Goal: Browse casually: Explore the website without a specific task or goal

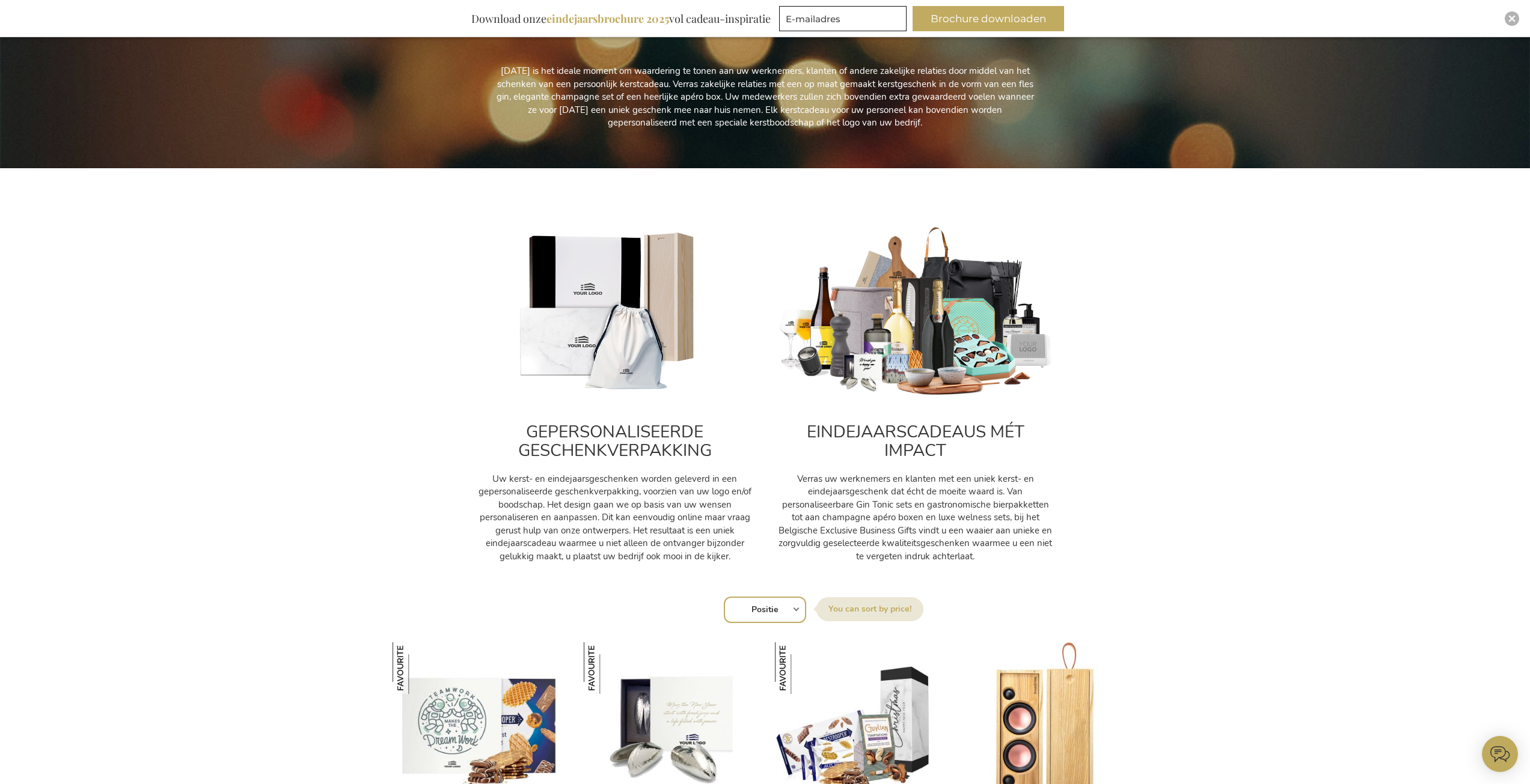
click at [959, 335] on img at bounding box center [915, 312] width 277 height 172
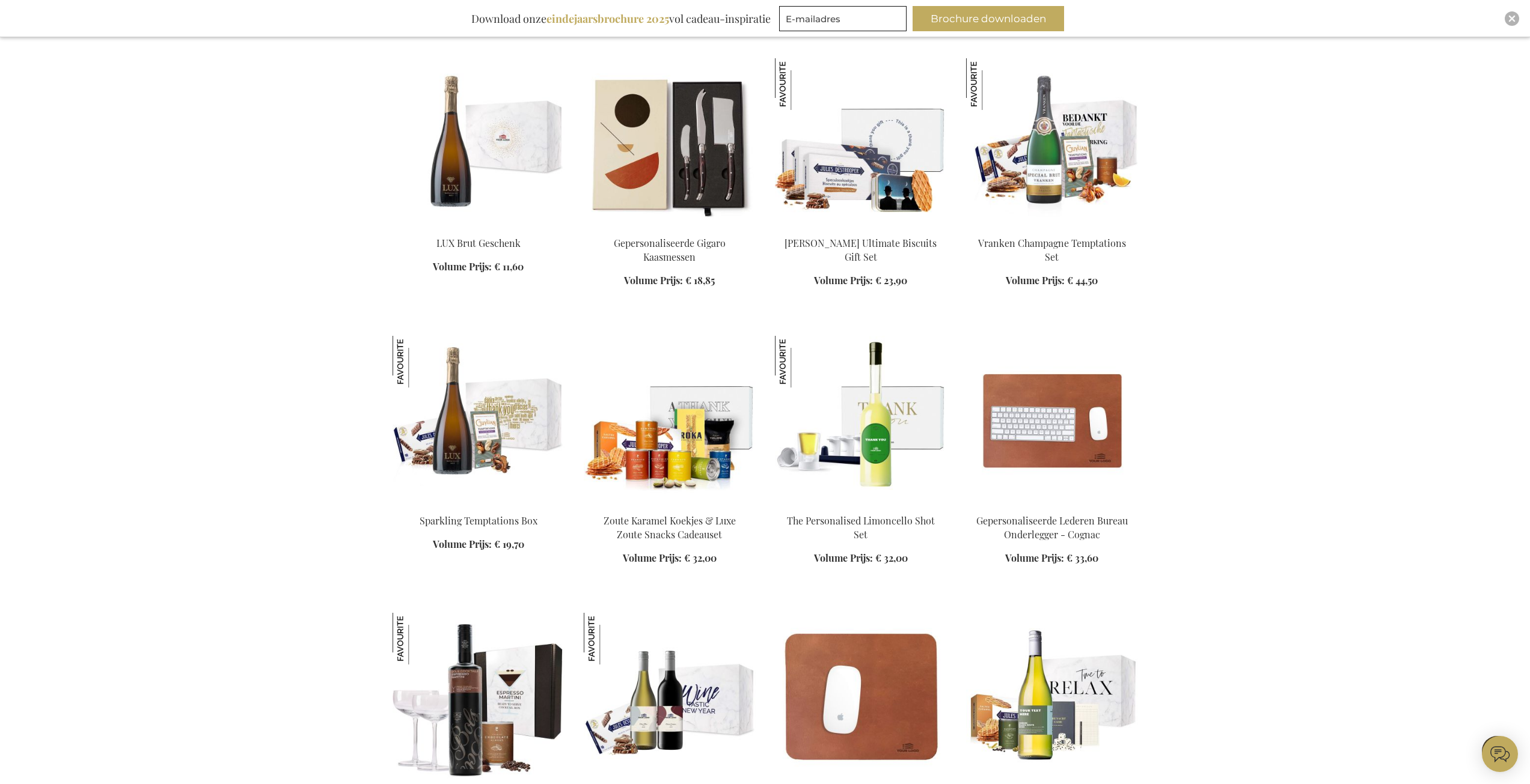
scroll to position [1262, 0]
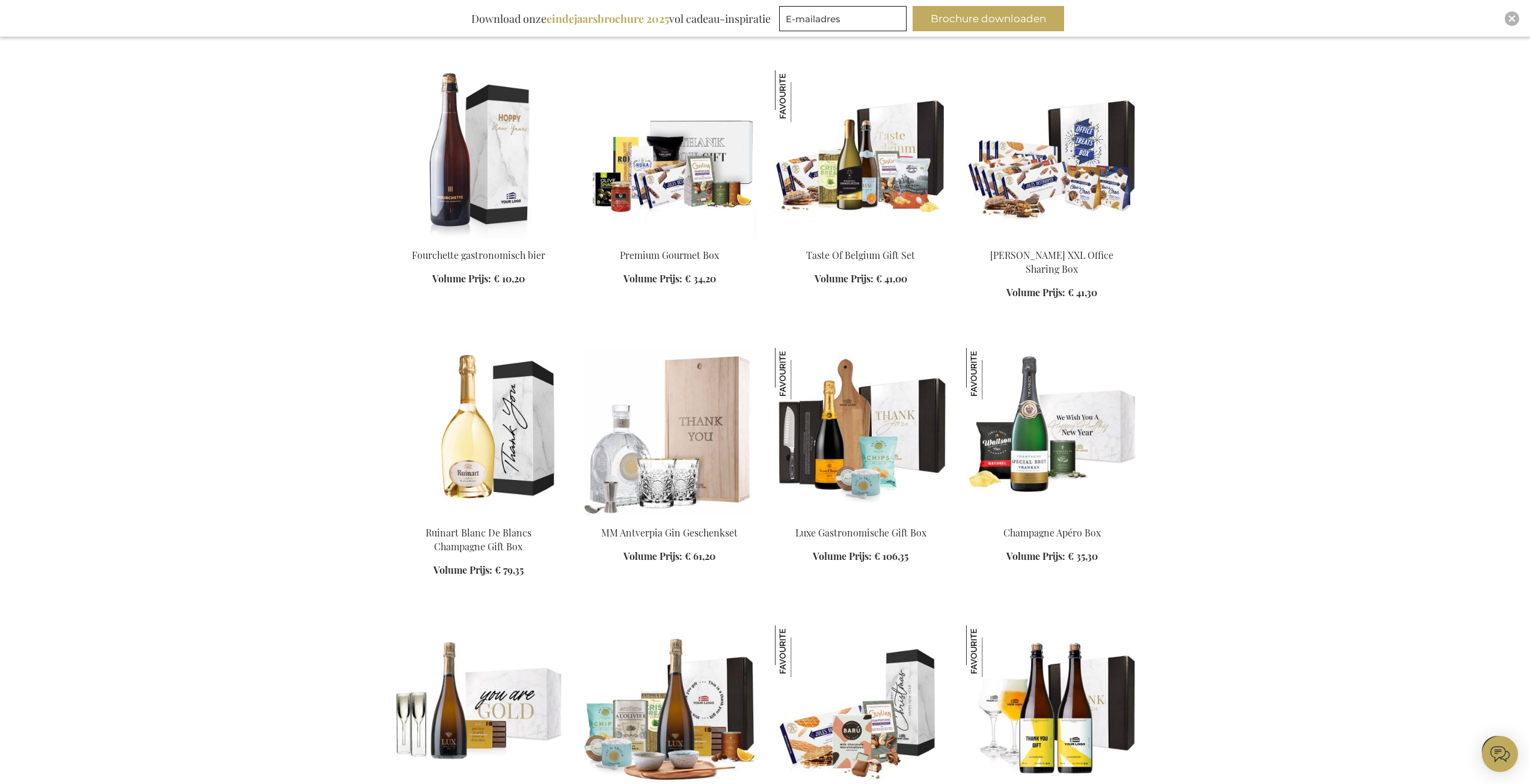
scroll to position [2583, 0]
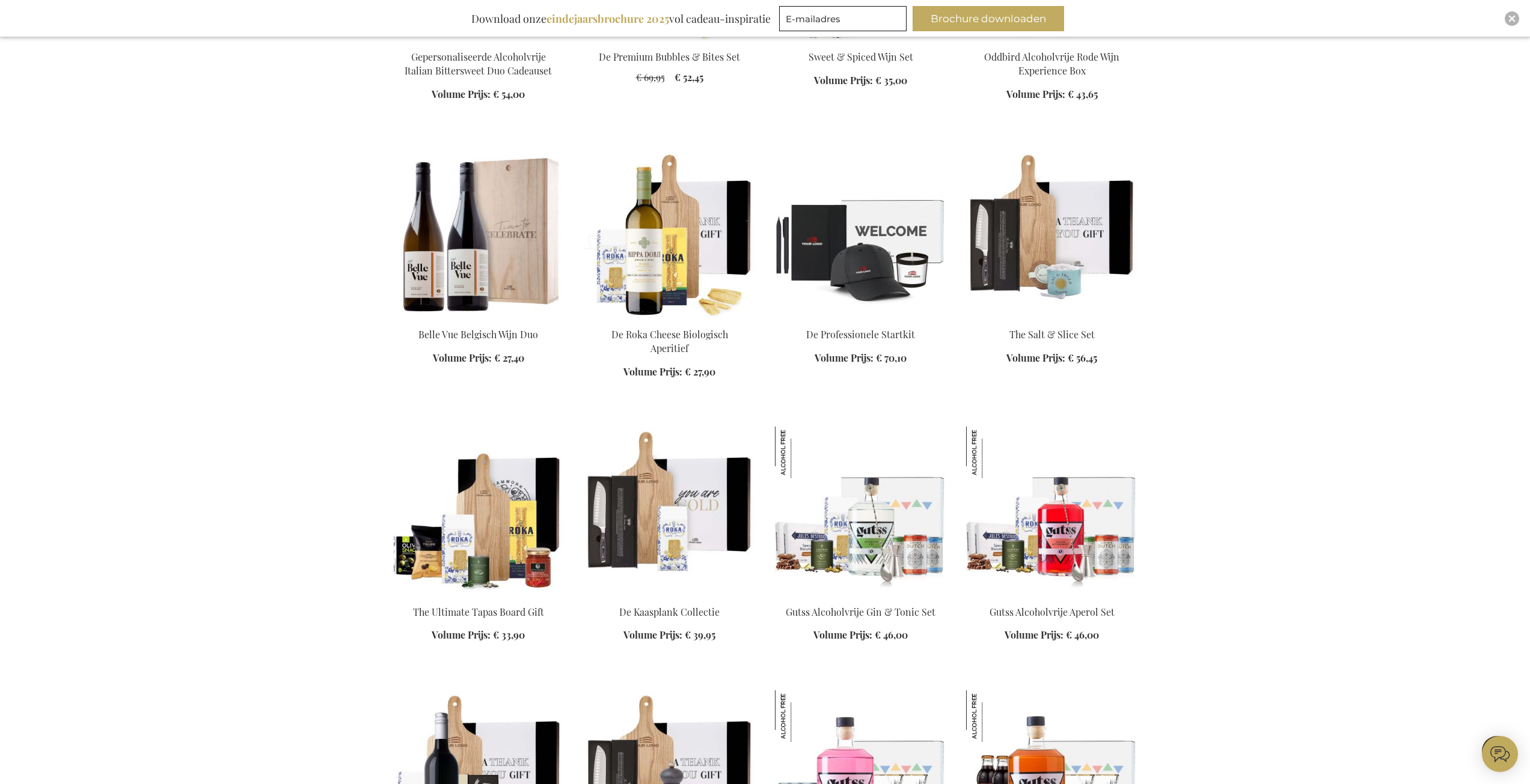
scroll to position [4806, 0]
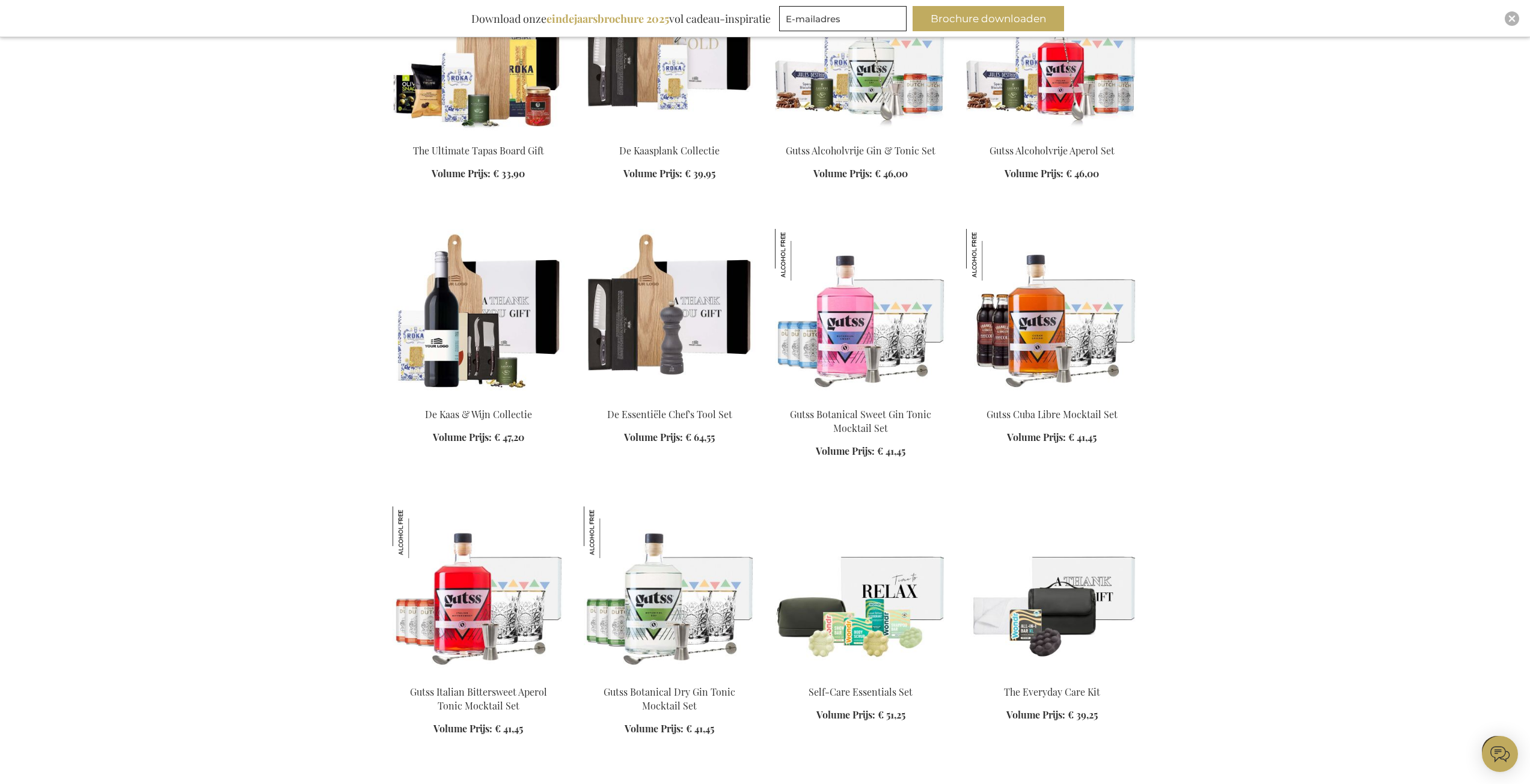
scroll to position [5287, 0]
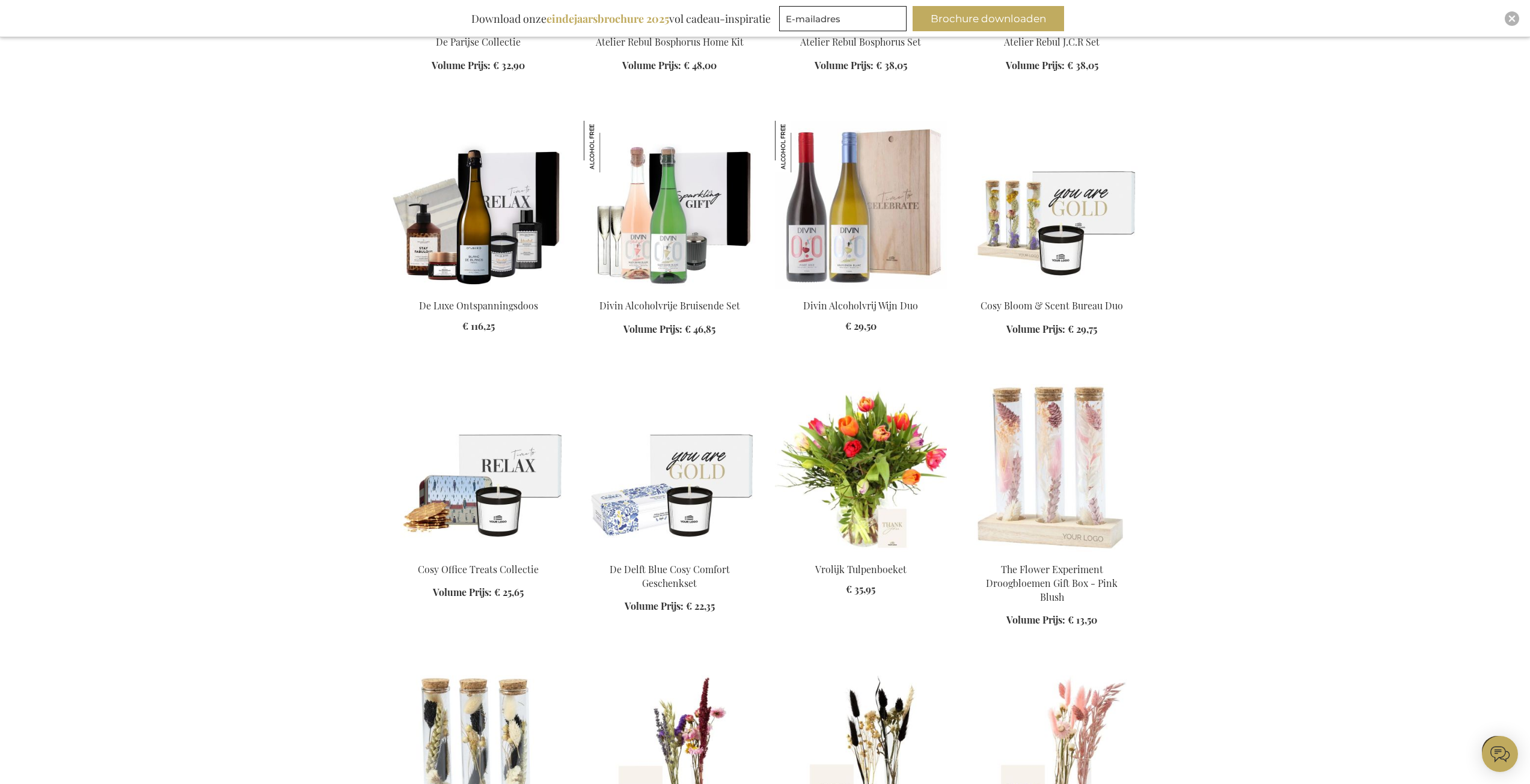
scroll to position [6368, 0]
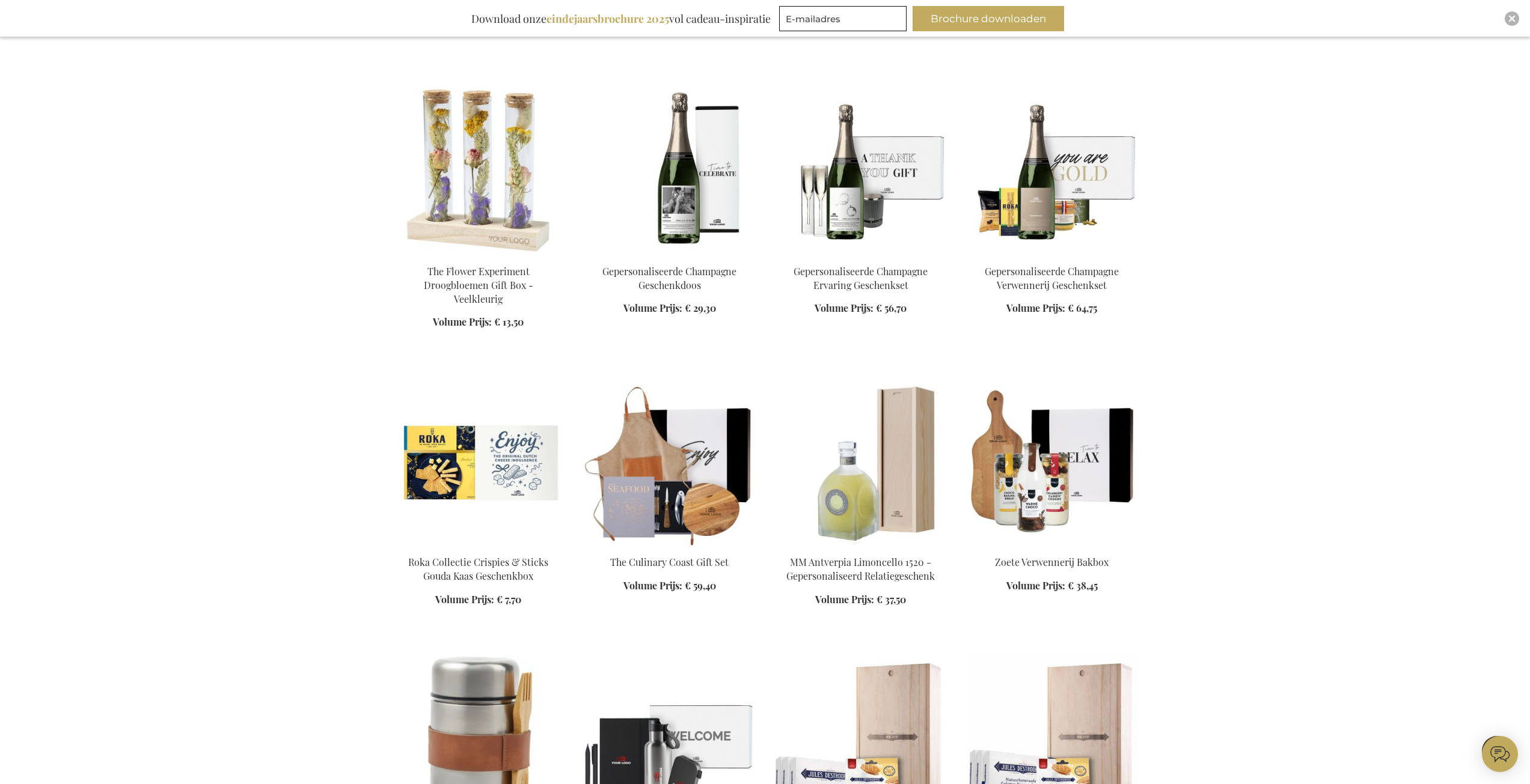
scroll to position [7329, 0]
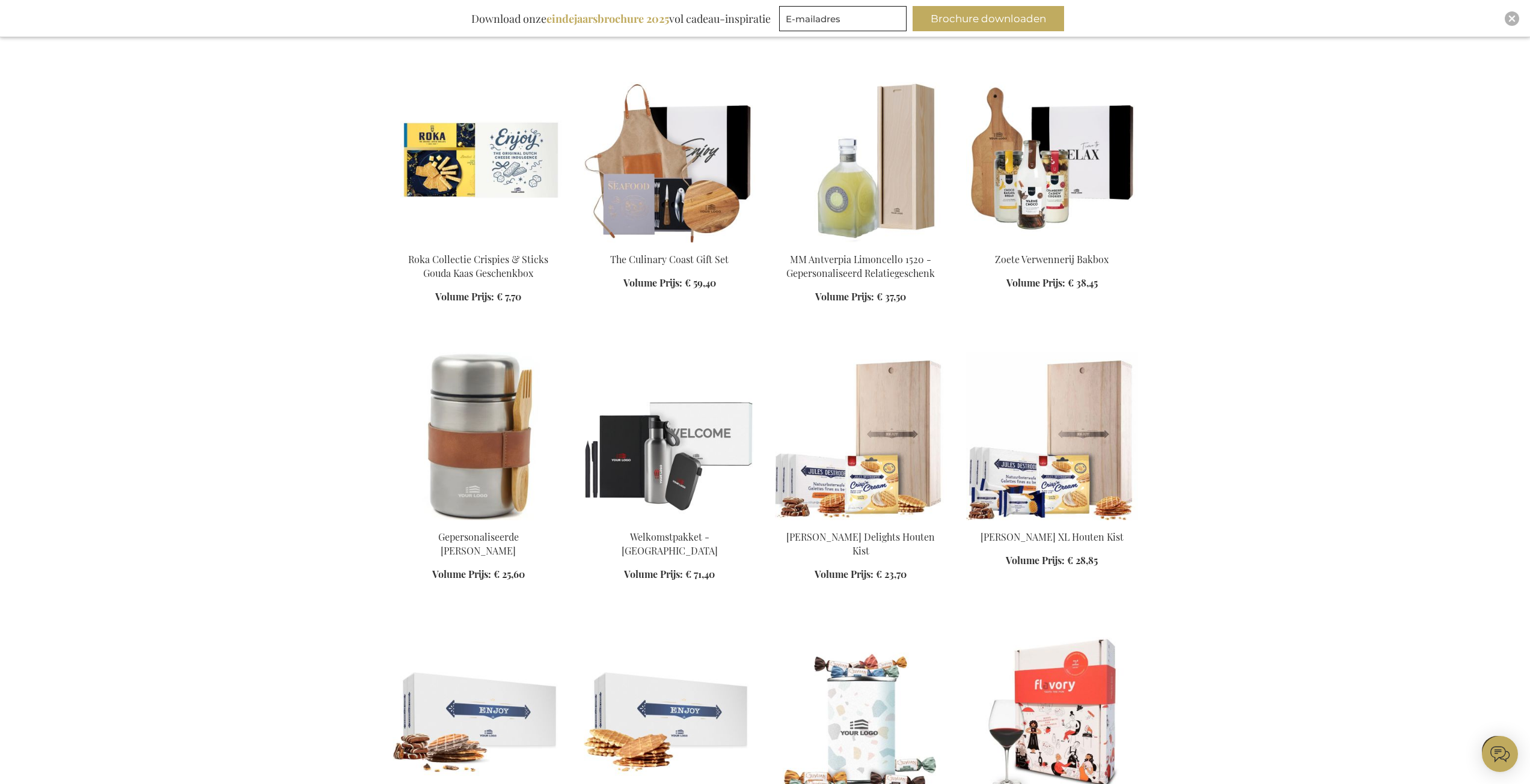
scroll to position [7569, 0]
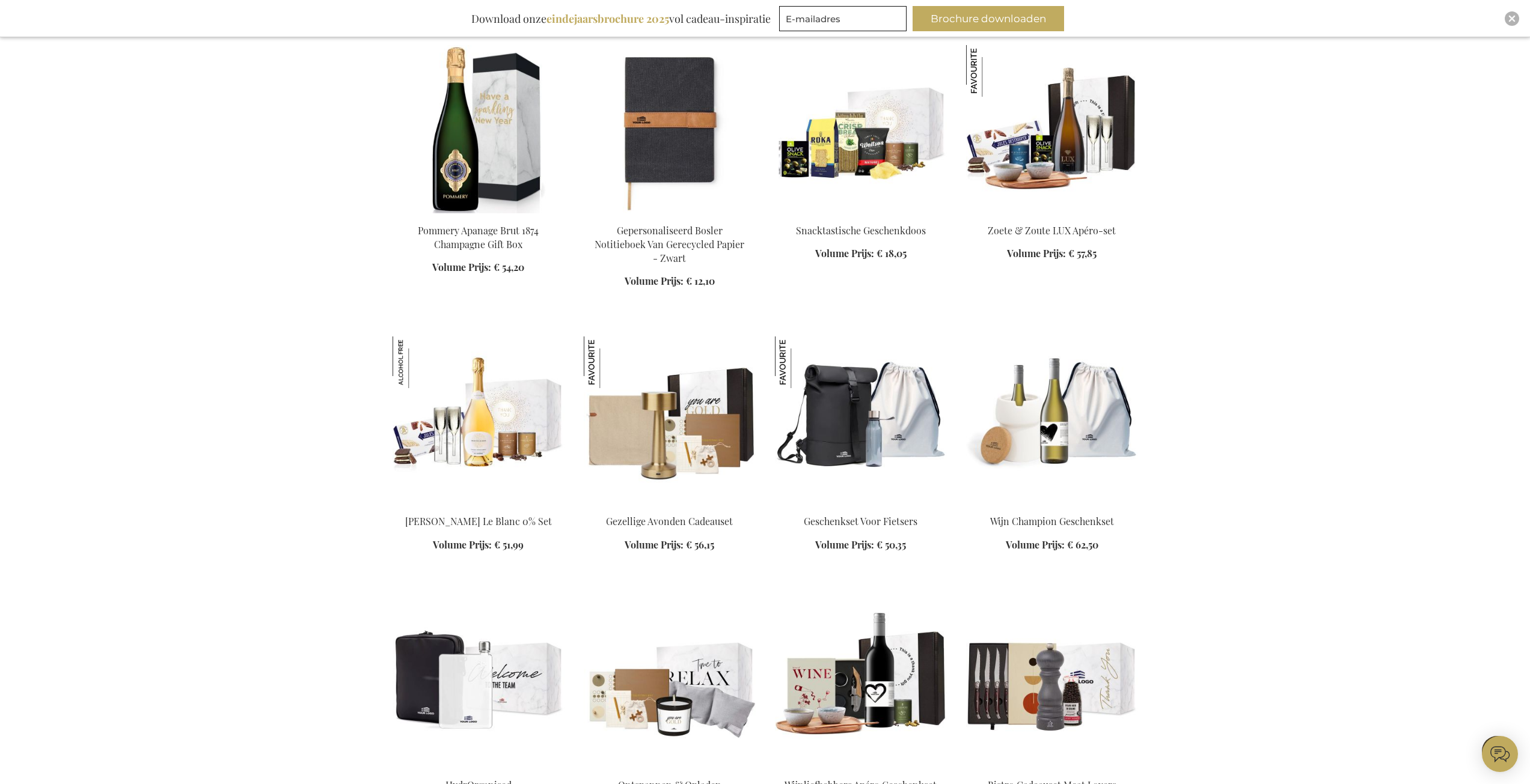
scroll to position [9011, 0]
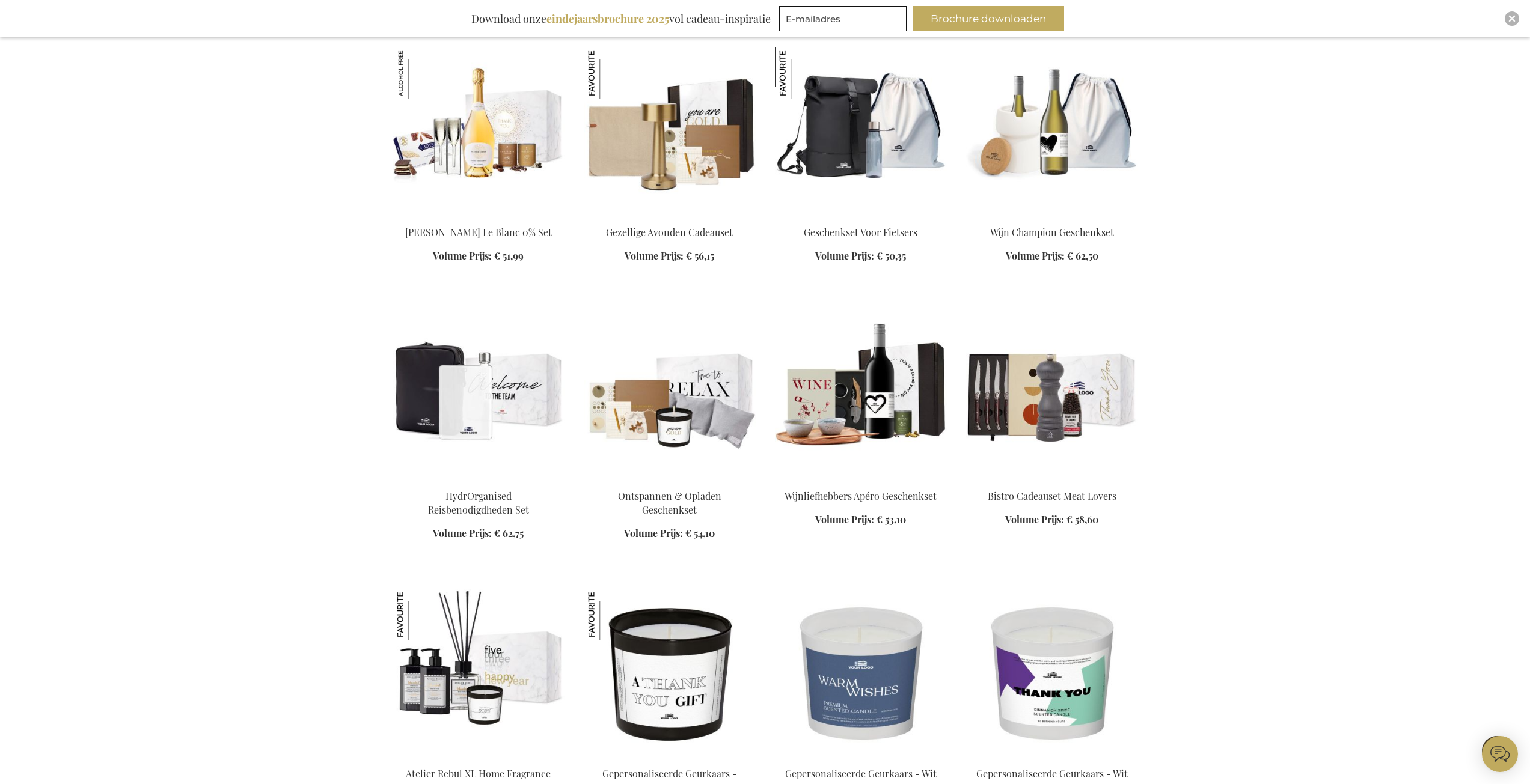
scroll to position [9312, 0]
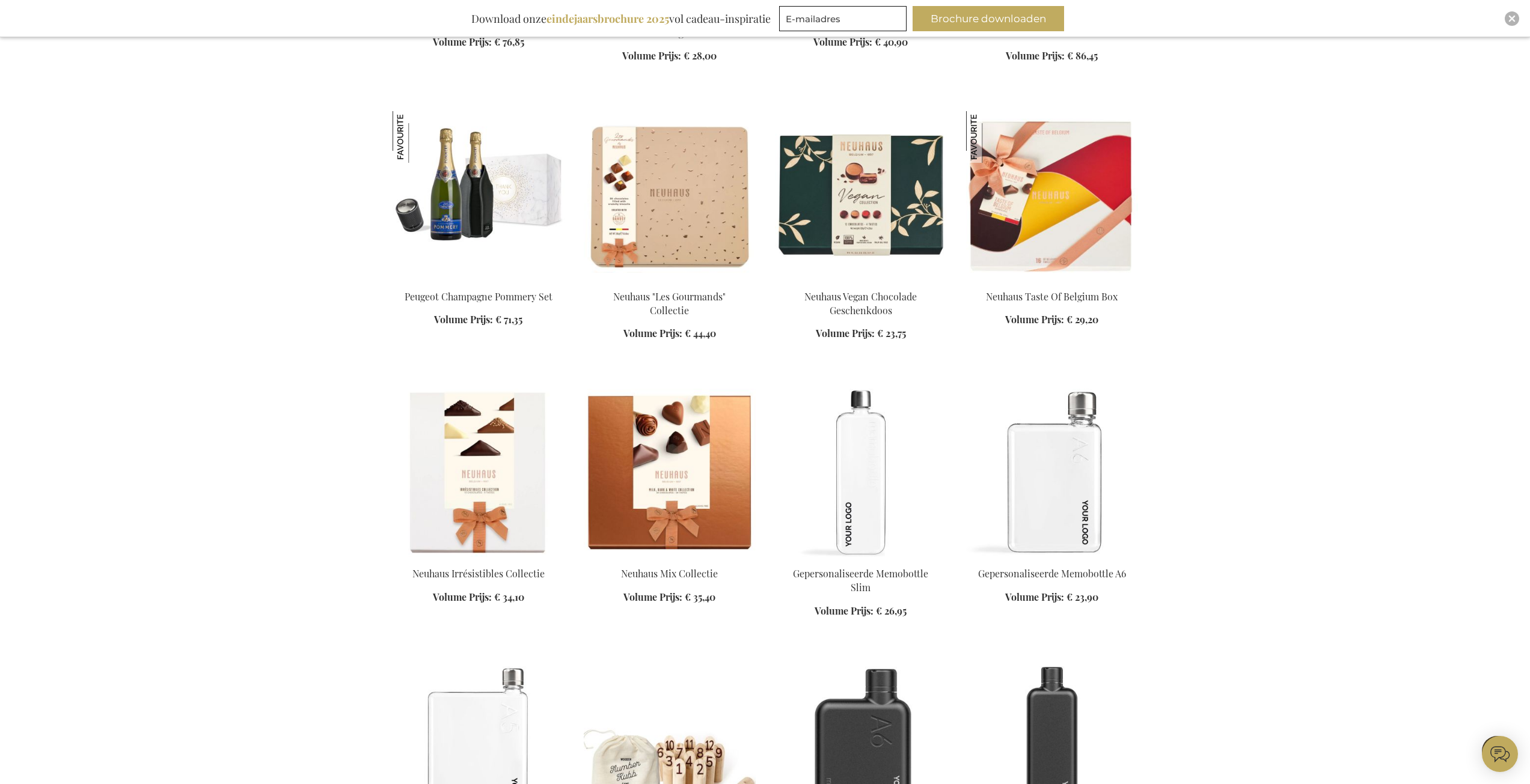
scroll to position [10753, 0]
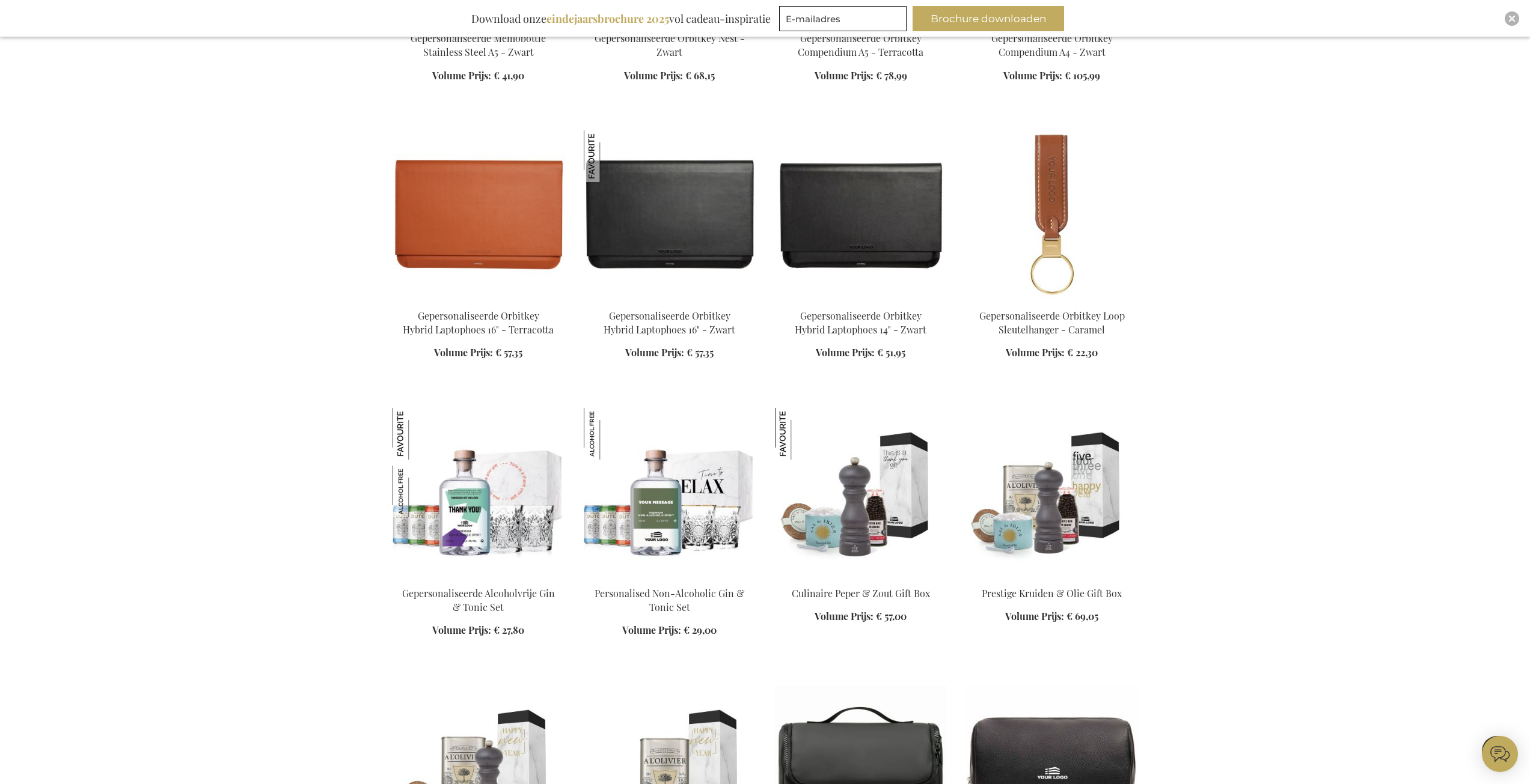
scroll to position [11594, 0]
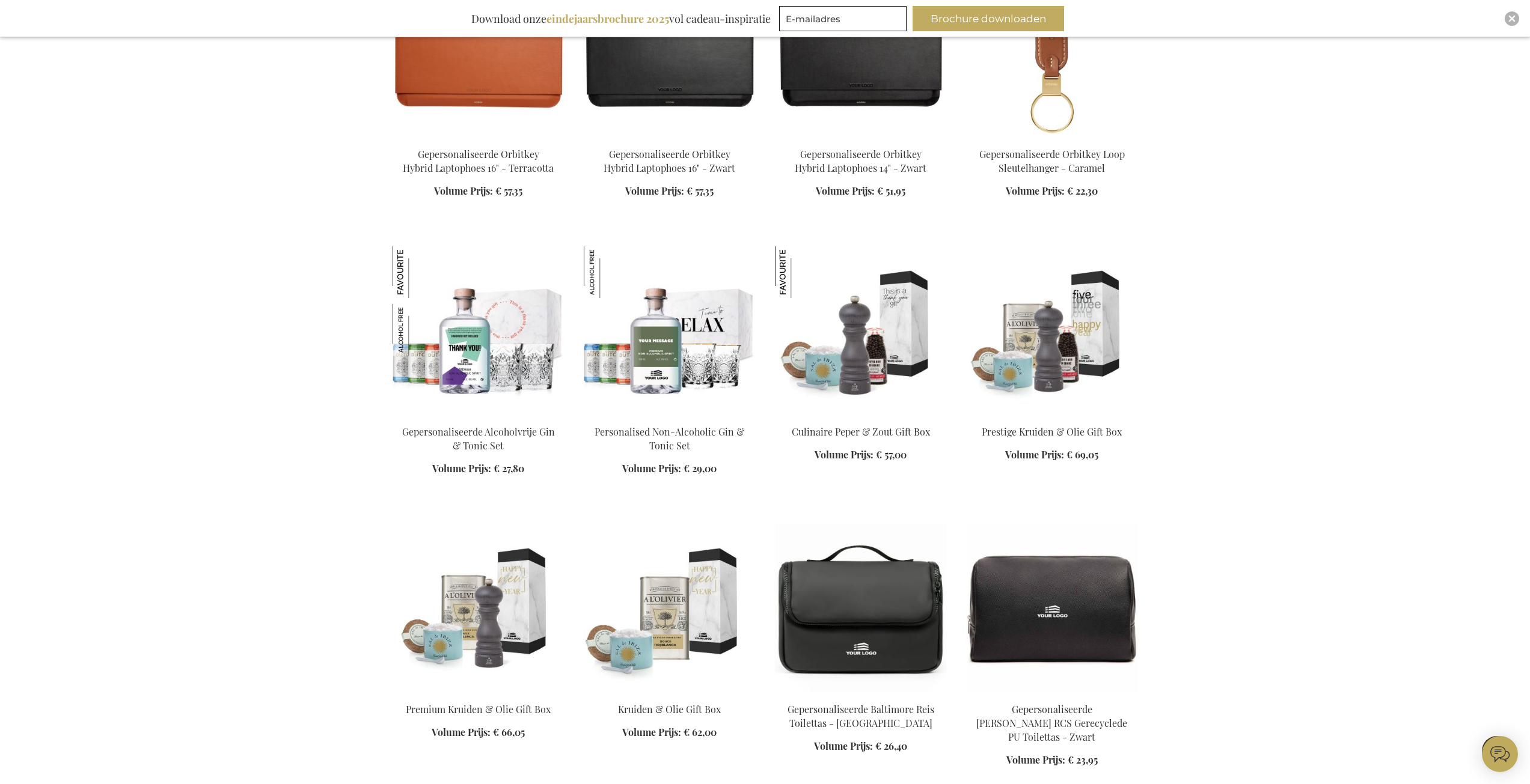
scroll to position [11774, 0]
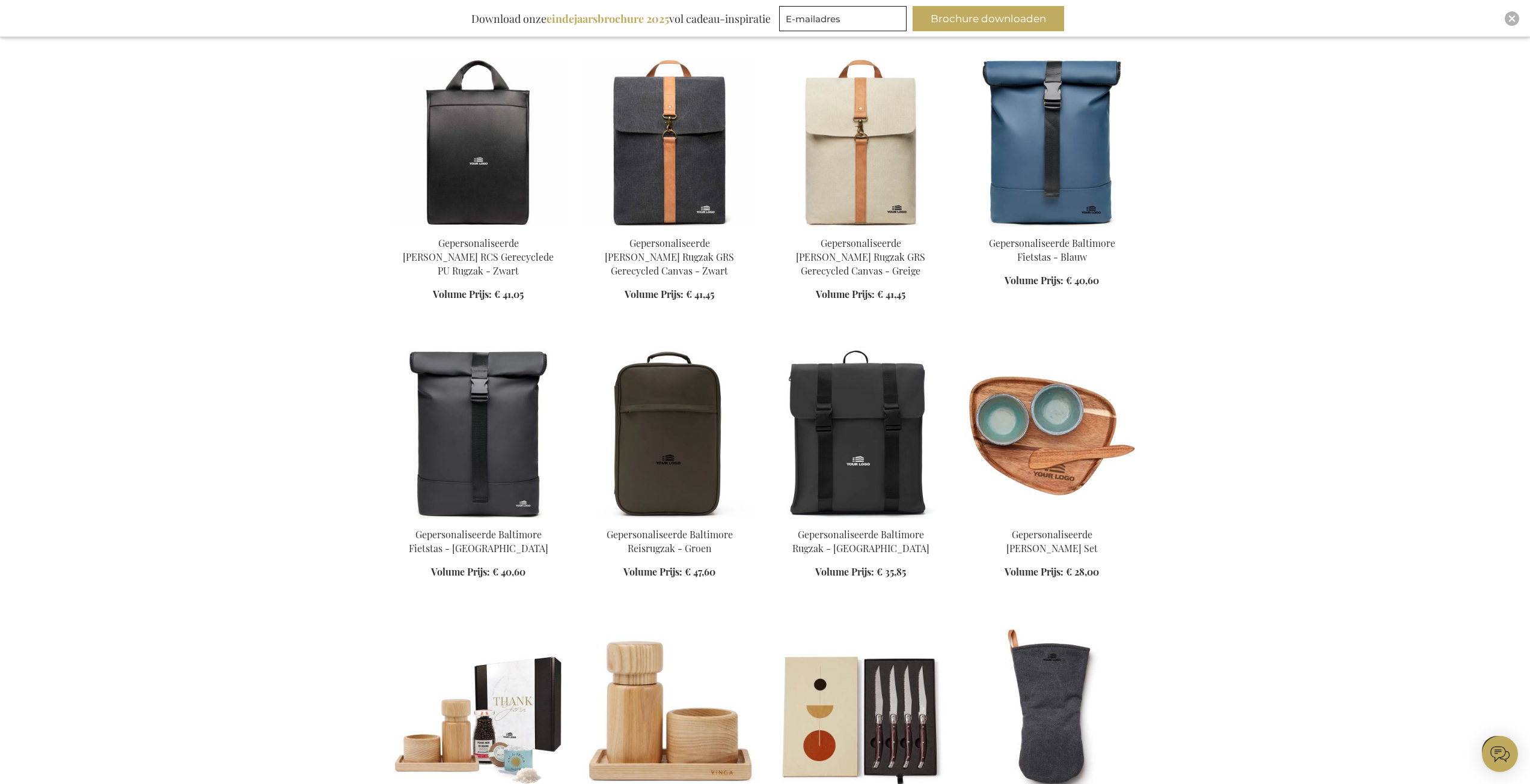
scroll to position [13276, 0]
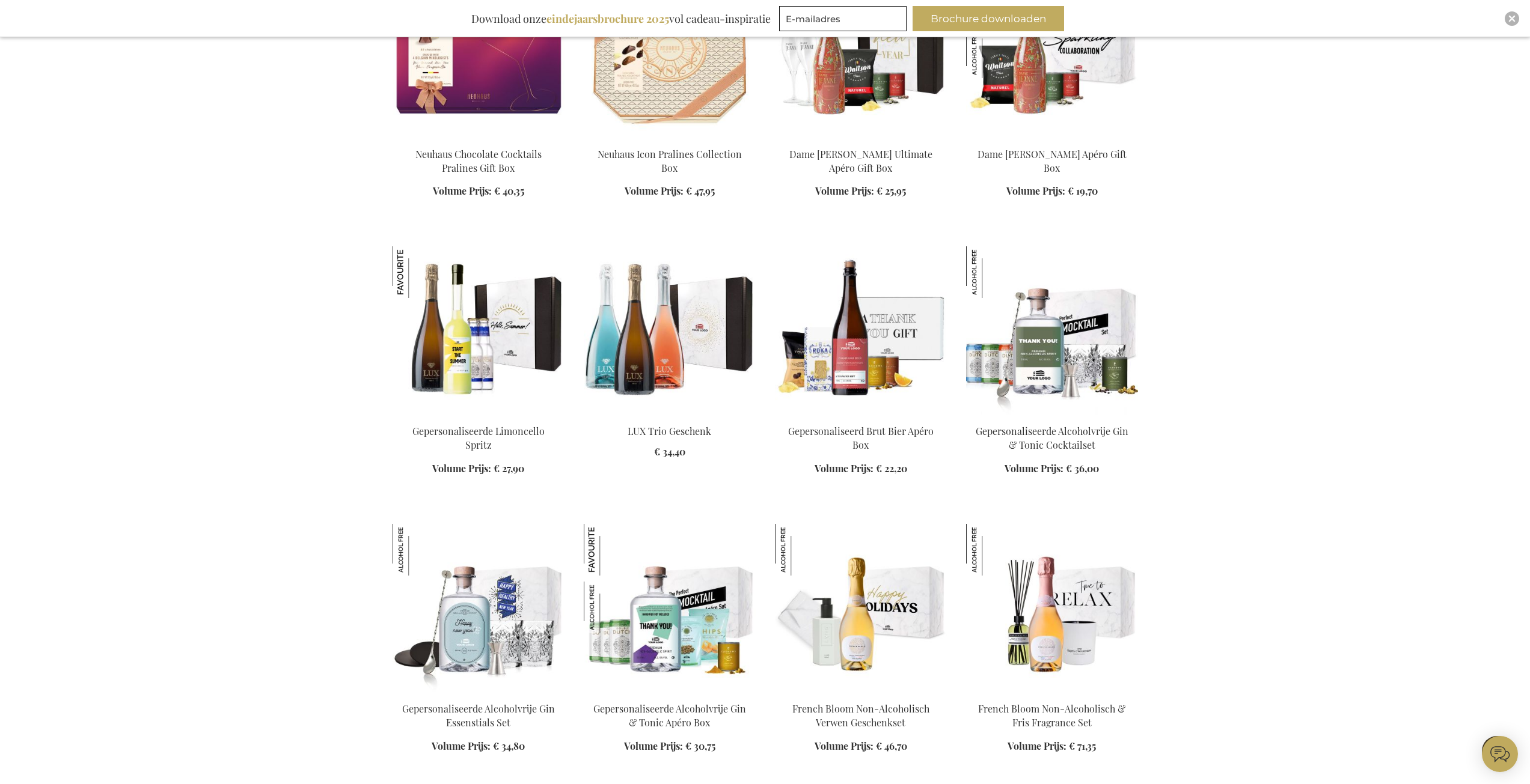
scroll to position [14177, 0]
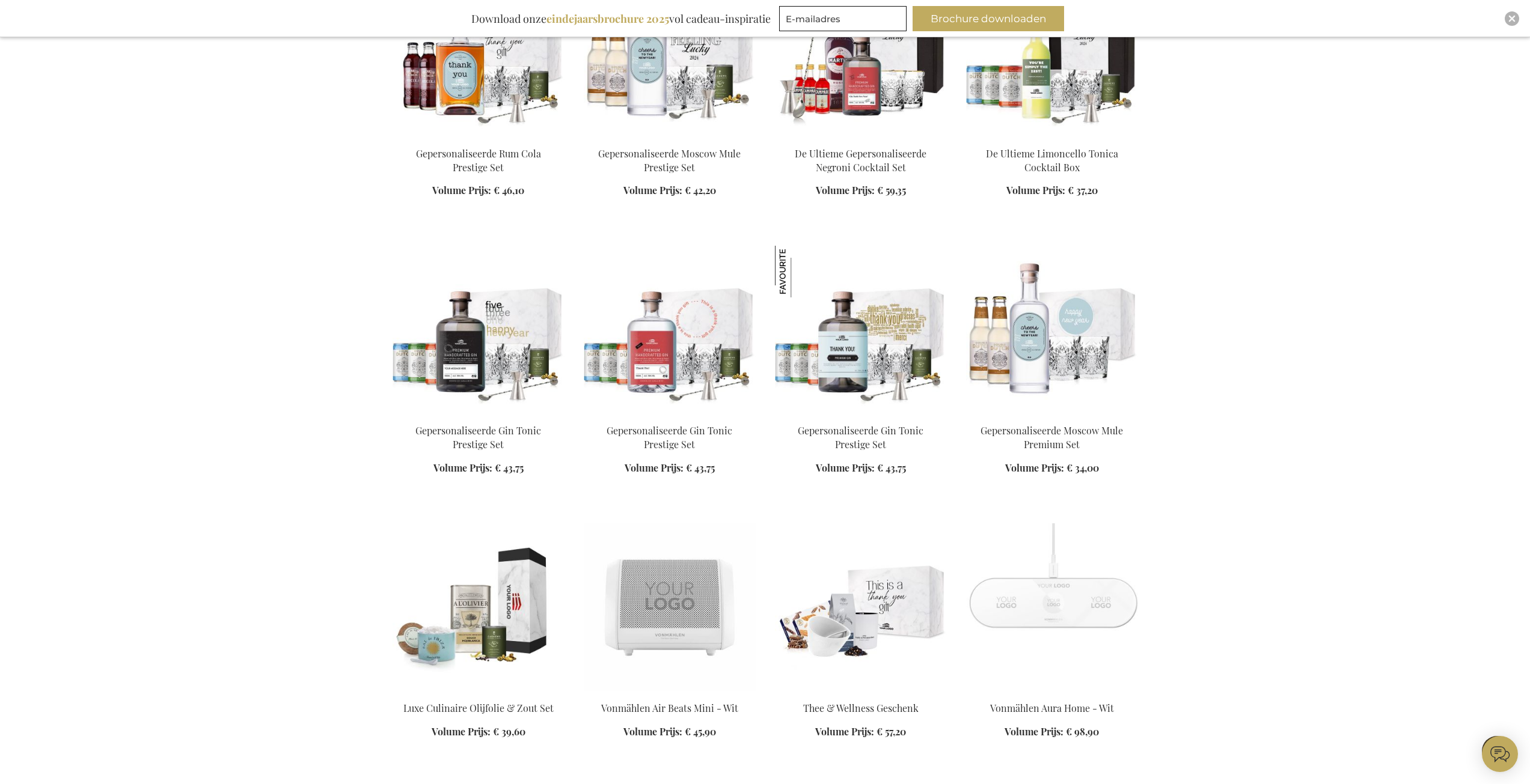
scroll to position [15679, 0]
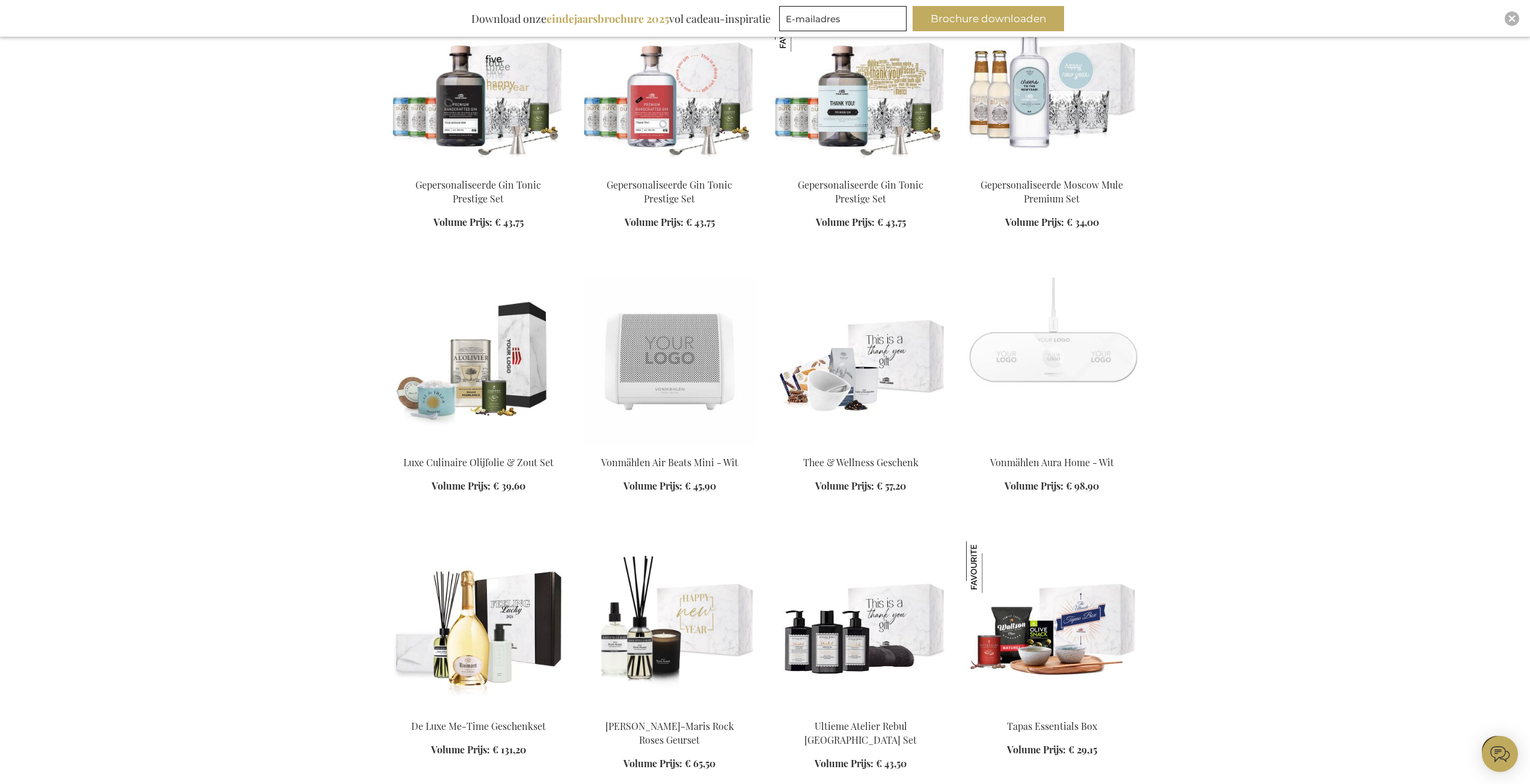
scroll to position [16220, 0]
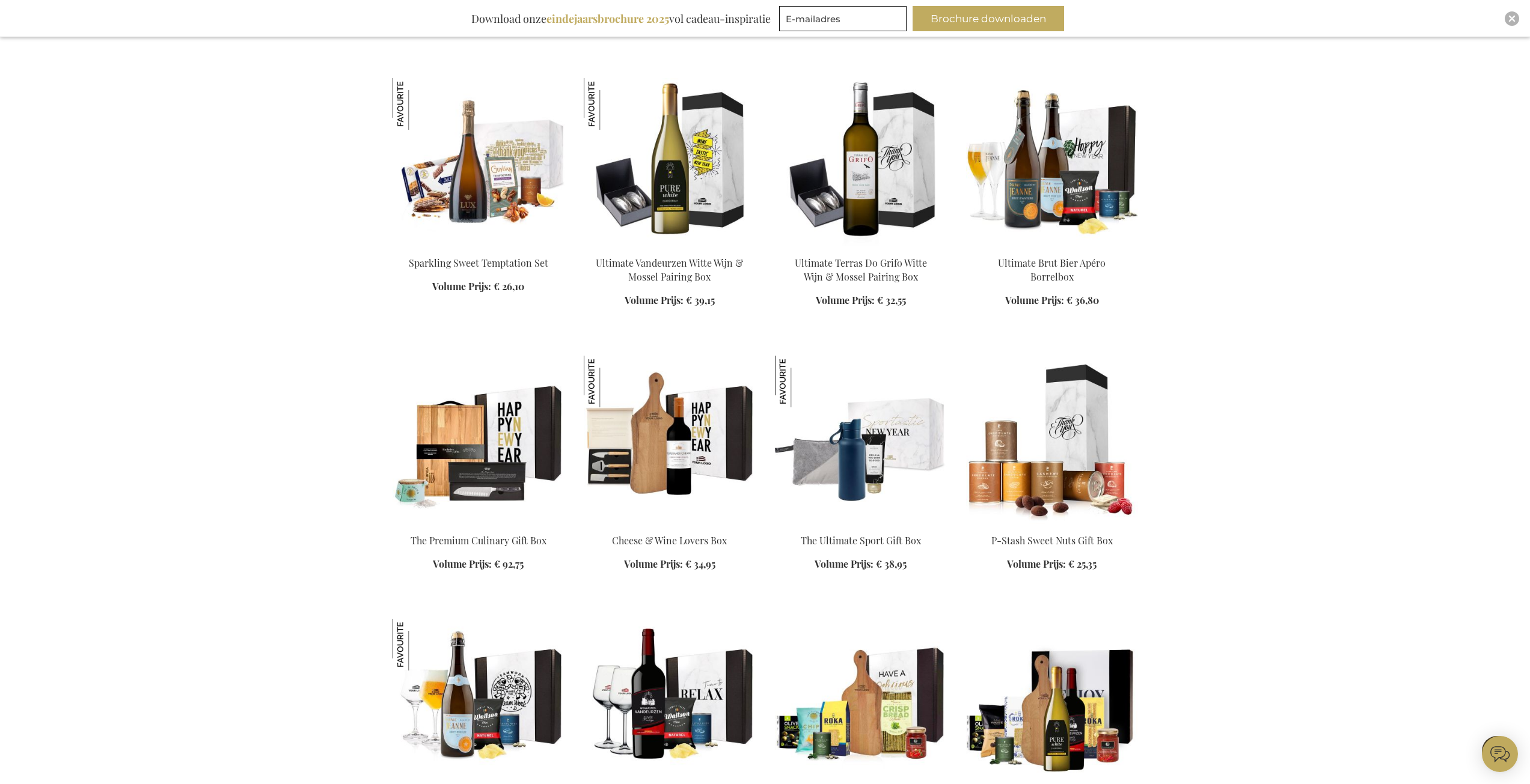
scroll to position [17902, 0]
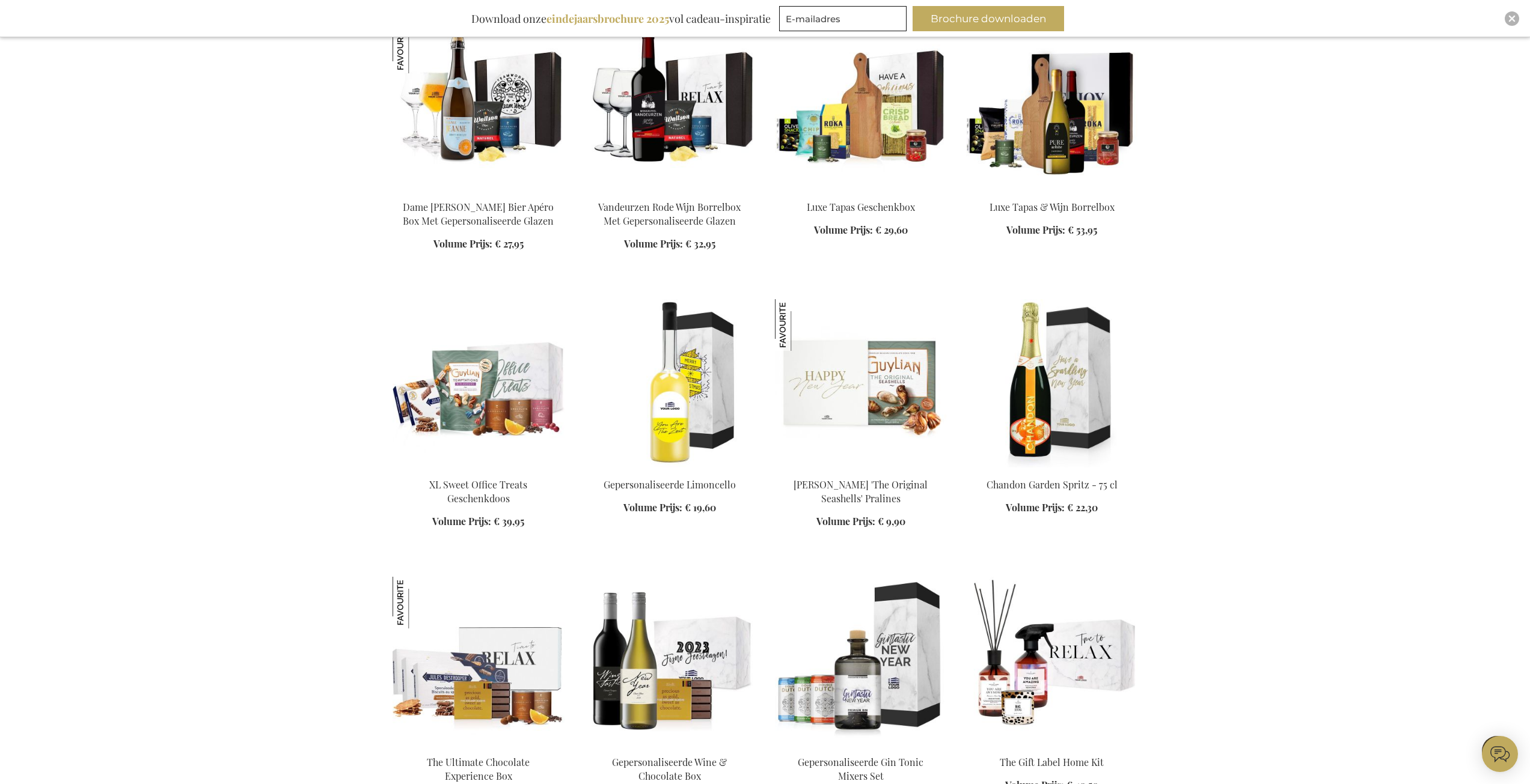
scroll to position [18503, 0]
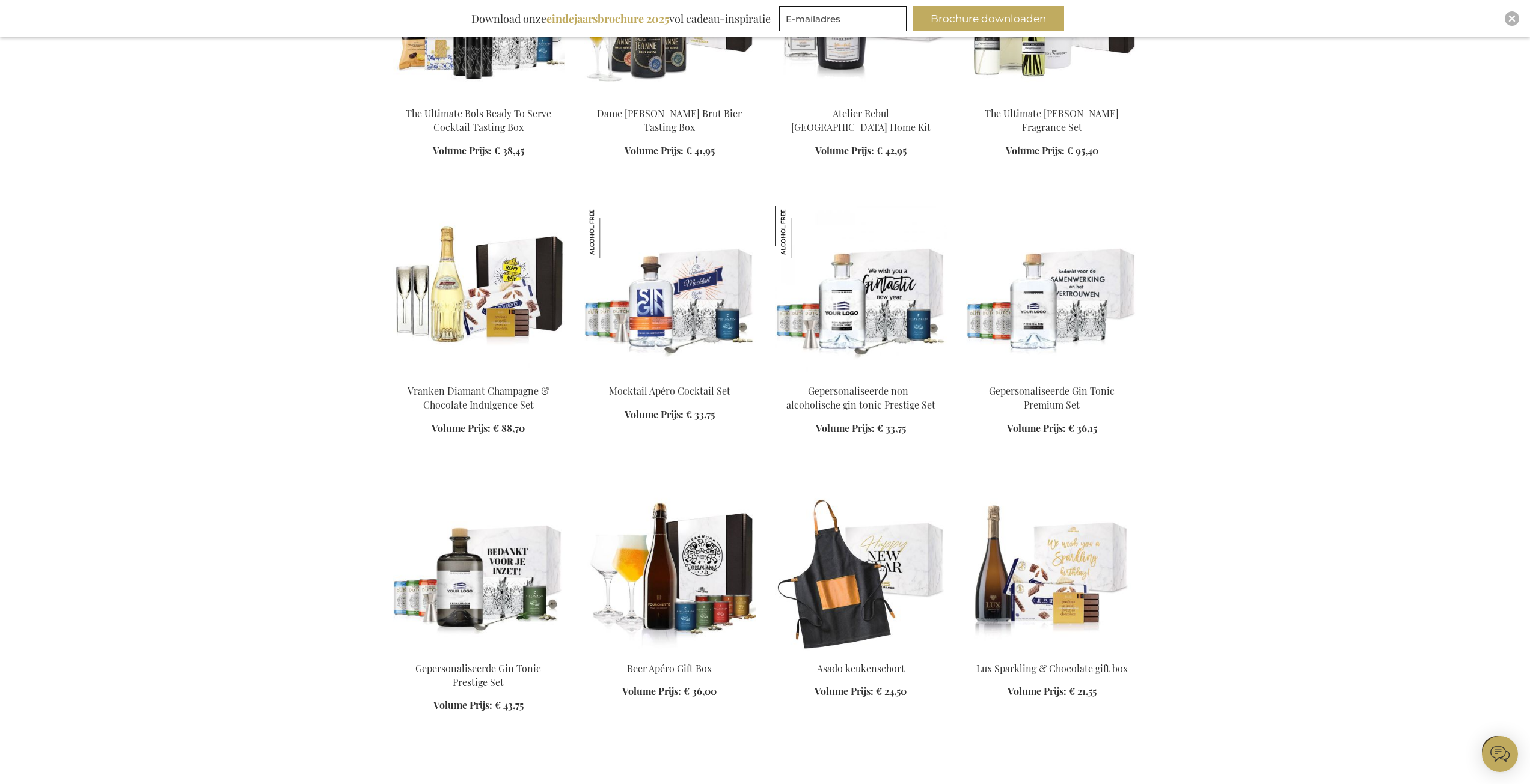
scroll to position [19884, 0]
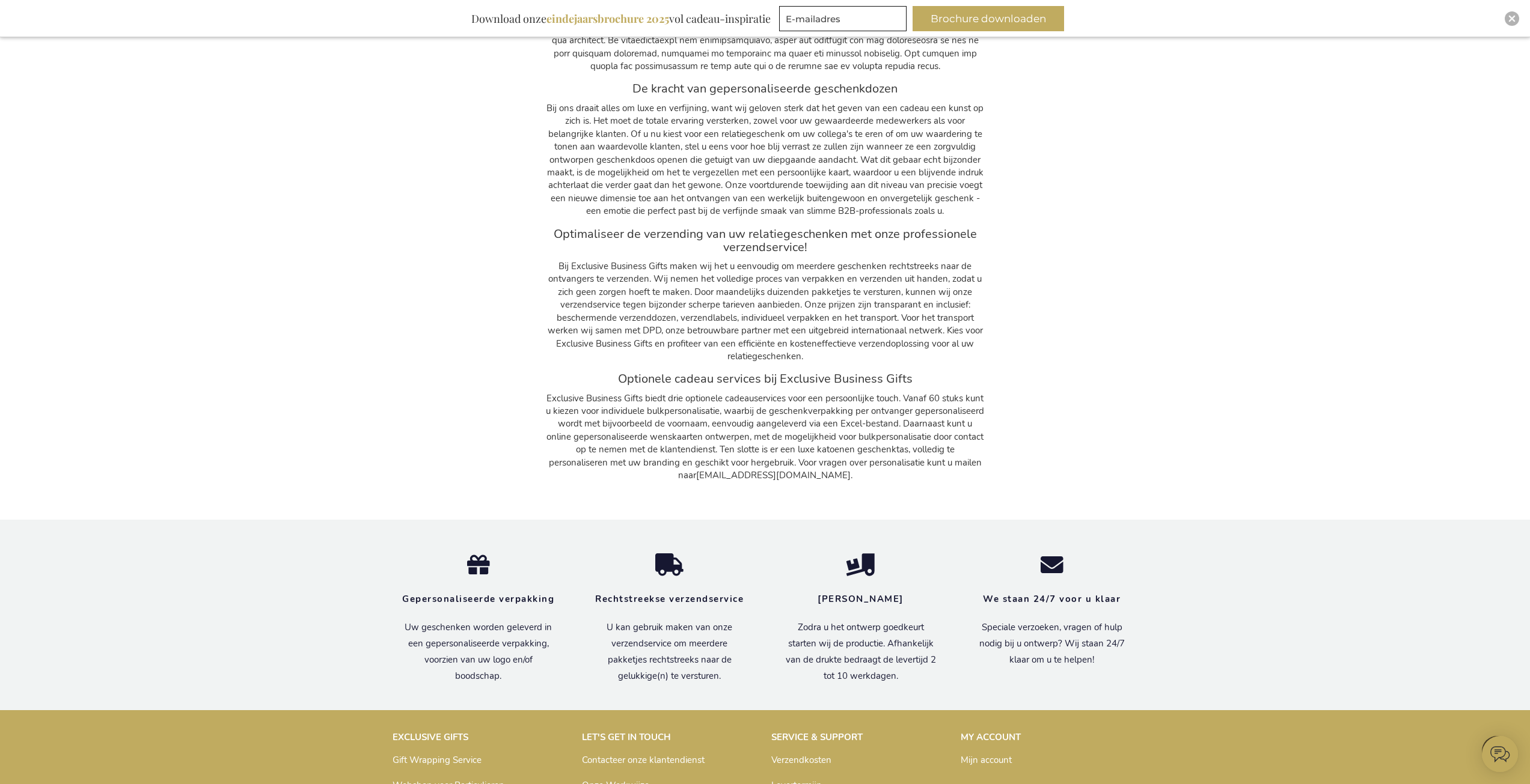
scroll to position [20906, 0]
